Goal: Task Accomplishment & Management: Manage account settings

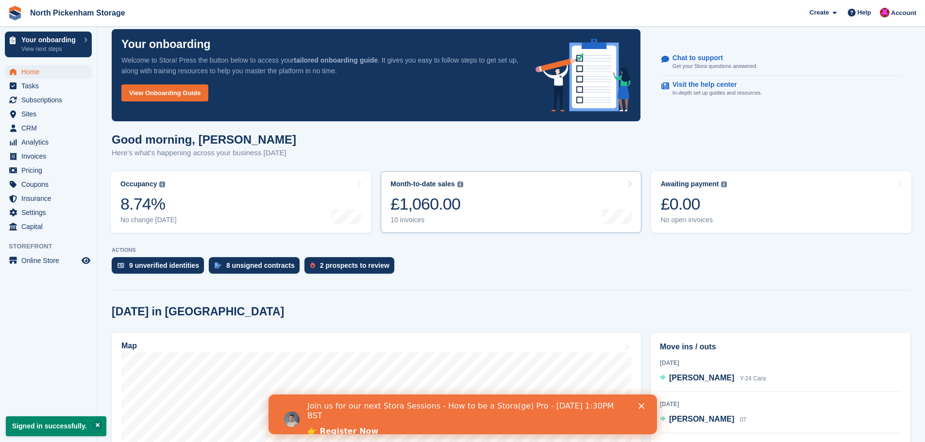
scroll to position [12, 0]
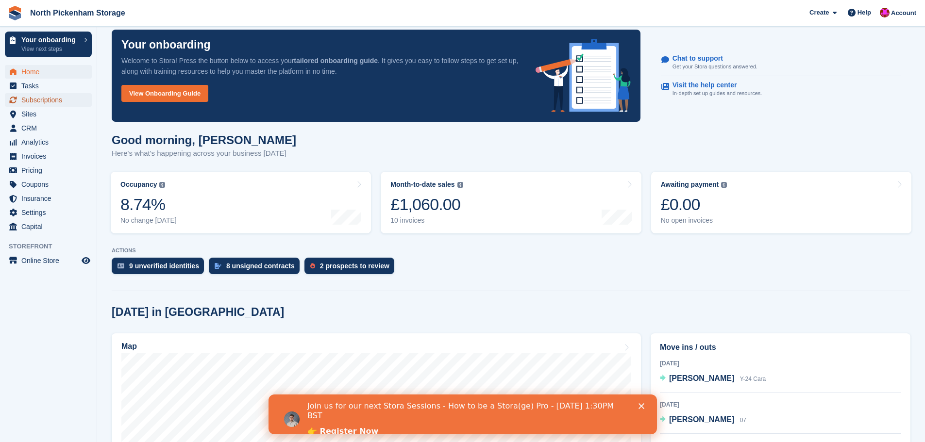
click at [45, 95] on span "Subscriptions" at bounding box center [50, 100] width 58 height 14
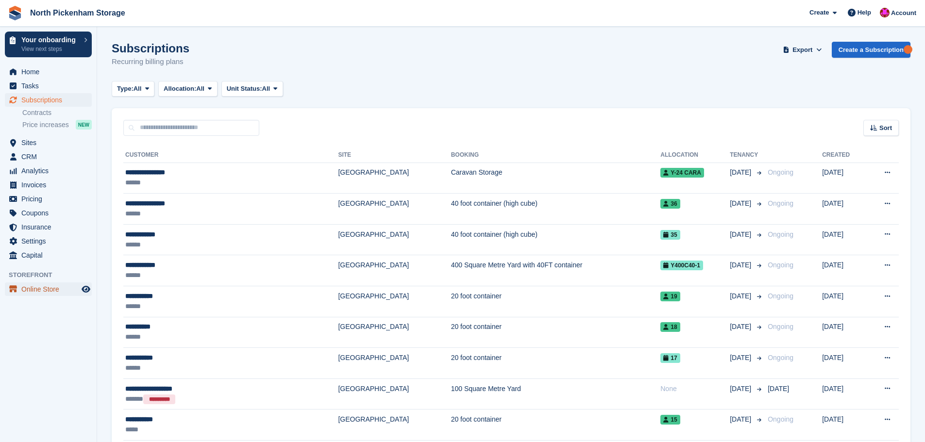
click at [33, 290] on span "Online Store" at bounding box center [50, 289] width 58 height 14
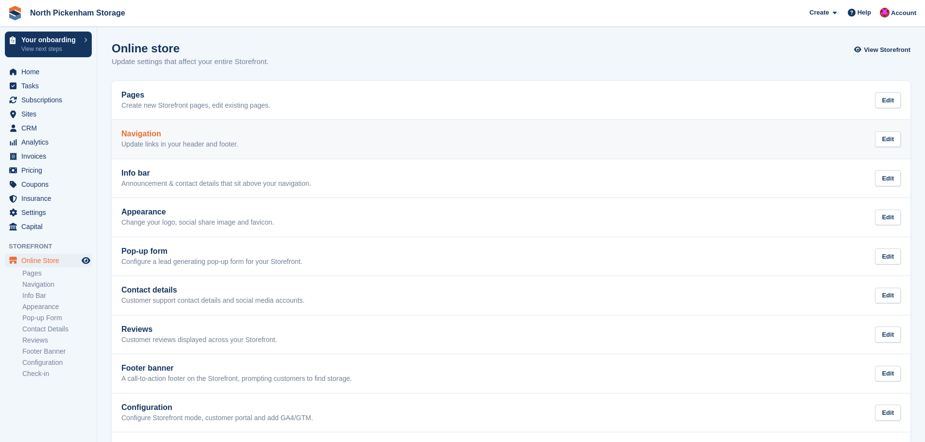
click at [236, 131] on h2 "Navigation" at bounding box center [179, 134] width 117 height 9
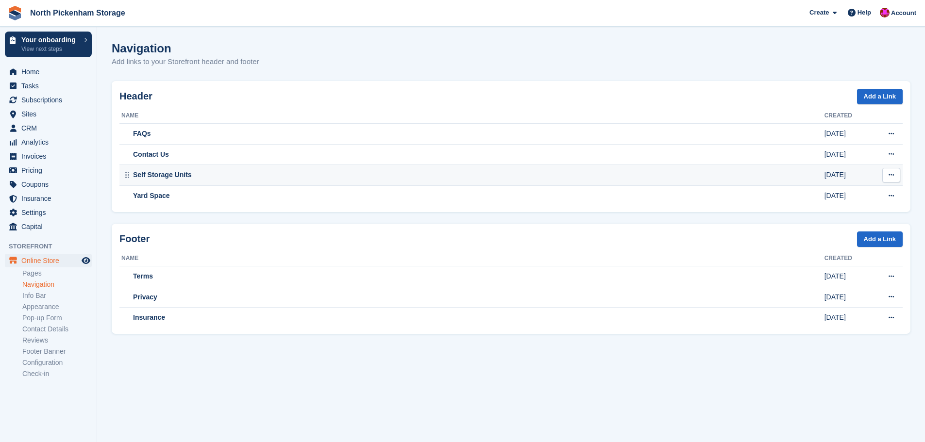
click at [897, 173] on button at bounding box center [891, 175] width 18 height 15
click at [820, 190] on p "Edit" at bounding box center [853, 194] width 84 height 13
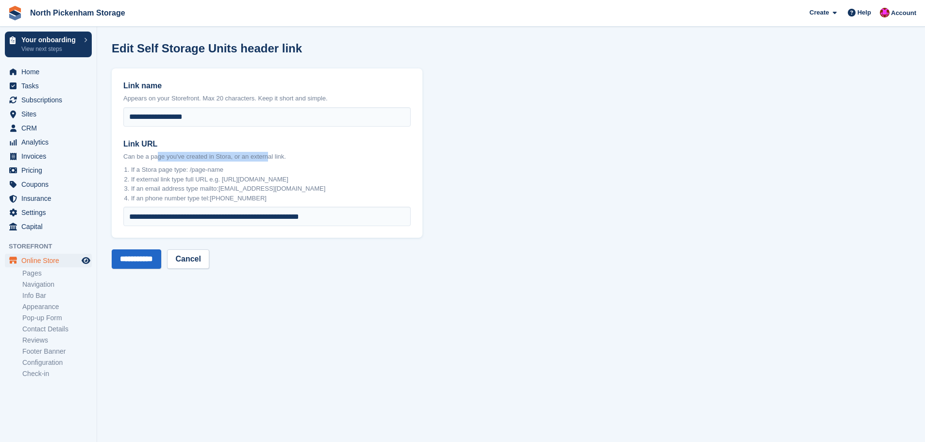
drag, startPoint x: 158, startPoint y: 156, endPoint x: 265, endPoint y: 158, distance: 107.3
click at [265, 158] on p "Can be a page you've created in Stora, or an external link." at bounding box center [266, 157] width 287 height 10
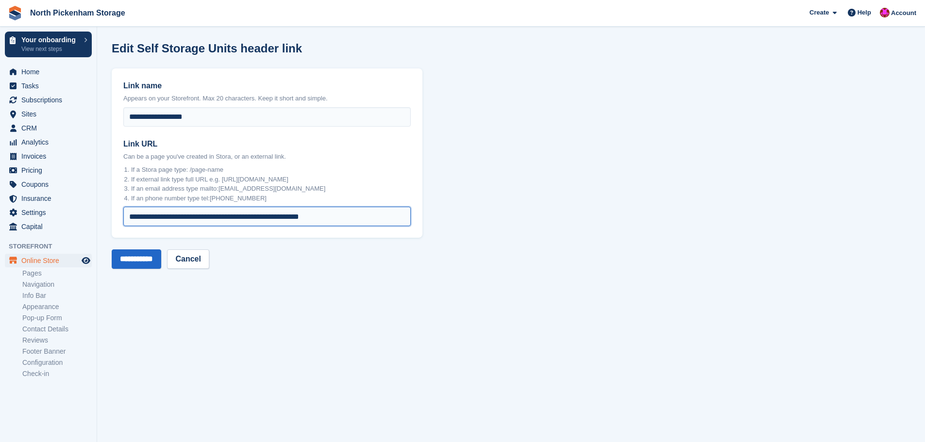
drag, startPoint x: 273, startPoint y: 216, endPoint x: 122, endPoint y: 221, distance: 151.0
click at [122, 221] on div "**********" at bounding box center [267, 152] width 311 height 169
type input "**********"
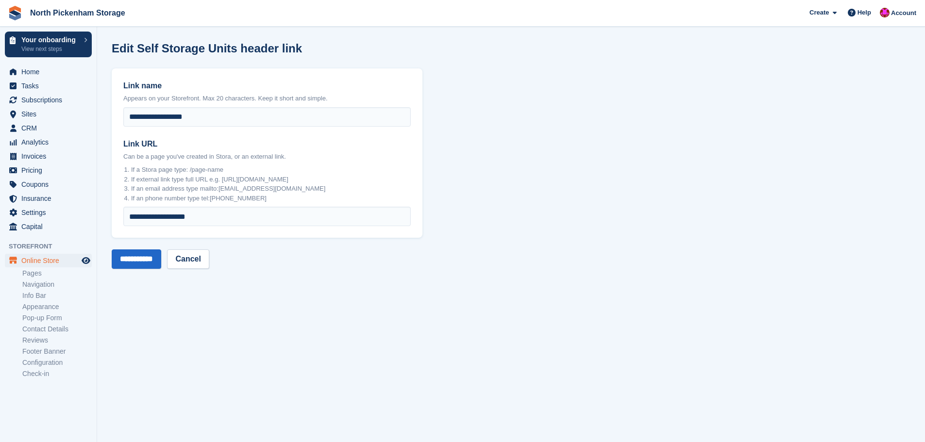
click at [276, 245] on form "**********" at bounding box center [267, 168] width 311 height 200
click at [149, 254] on input "**********" at bounding box center [137, 258] width 50 height 19
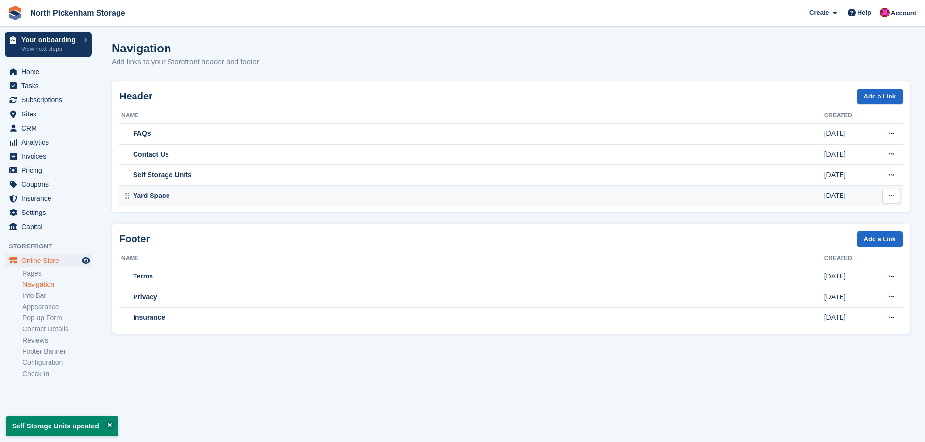
click at [885, 194] on button at bounding box center [891, 196] width 18 height 15
click at [856, 216] on p "Edit" at bounding box center [853, 215] width 84 height 13
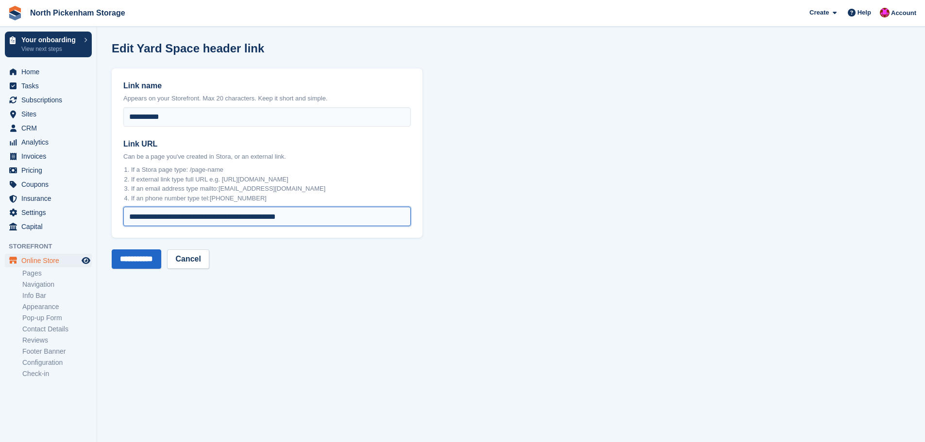
click at [274, 215] on input "**********" at bounding box center [266, 216] width 287 height 19
drag, startPoint x: 274, startPoint y: 216, endPoint x: 112, endPoint y: 220, distance: 161.7
click at [112, 220] on div "**********" at bounding box center [267, 152] width 311 height 169
type input "**********"
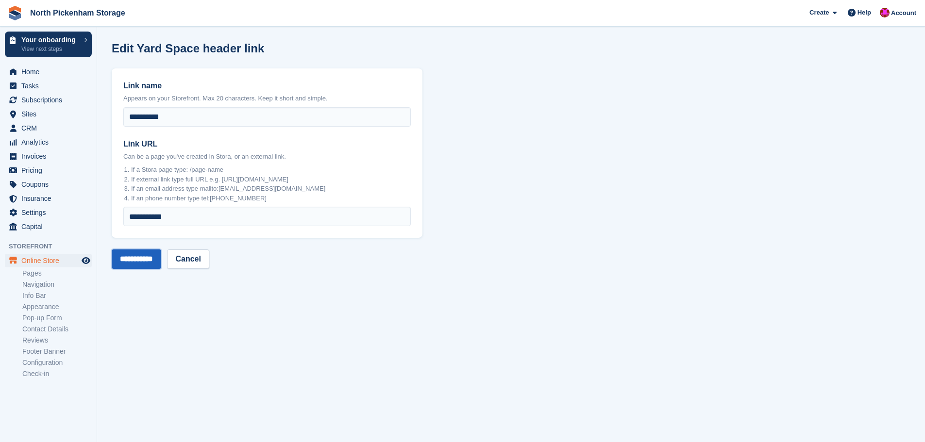
click at [142, 260] on input "**********" at bounding box center [137, 258] width 50 height 19
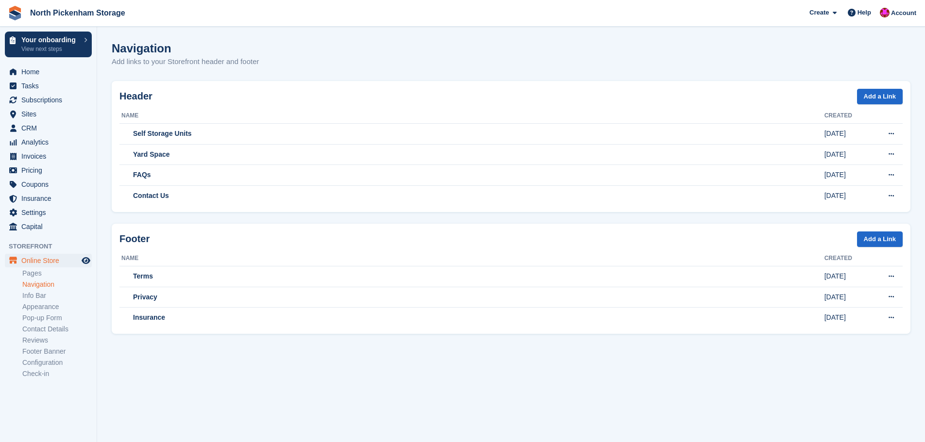
click at [622, 35] on section "Yard Space updated Navigation Add links to your Storefront header and footer He…" at bounding box center [511, 221] width 828 height 442
click at [836, 13] on icon at bounding box center [834, 13] width 4 height 6
click at [661, 55] on div "Navigation Add links to your Storefront header and footer" at bounding box center [511, 60] width 798 height 37
click at [42, 262] on span "Online Store" at bounding box center [50, 261] width 58 height 14
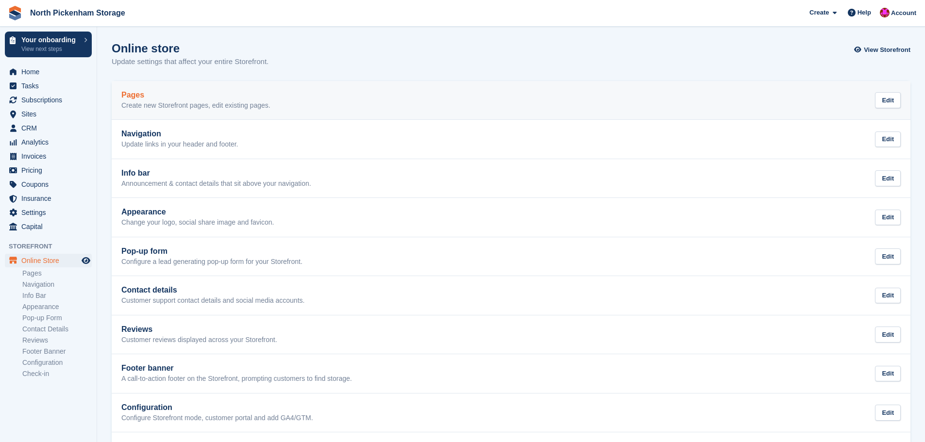
click at [172, 96] on h2 "Pages" at bounding box center [195, 95] width 149 height 9
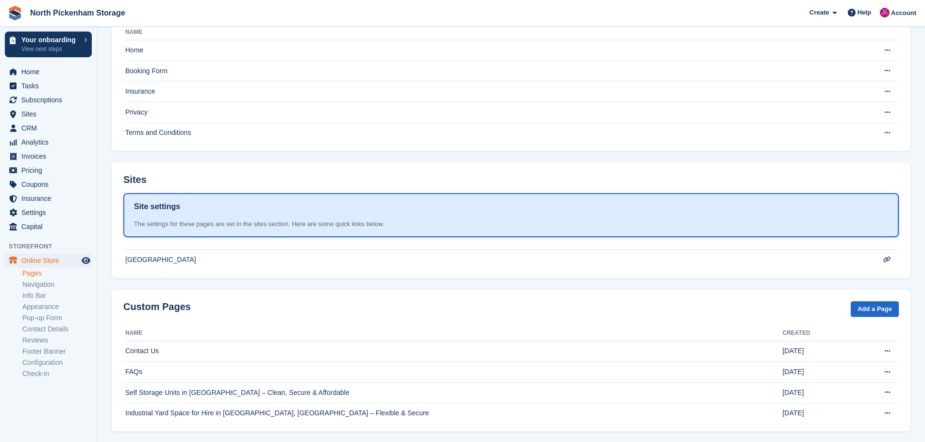
scroll to position [82, 0]
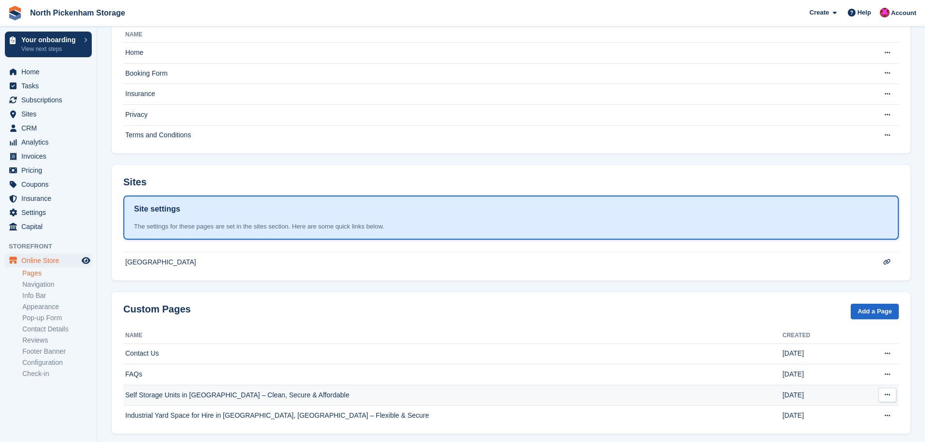
click at [237, 398] on td "Self Storage Units in North Pickenham – Clean, Secure & Affordable" at bounding box center [452, 395] width 659 height 21
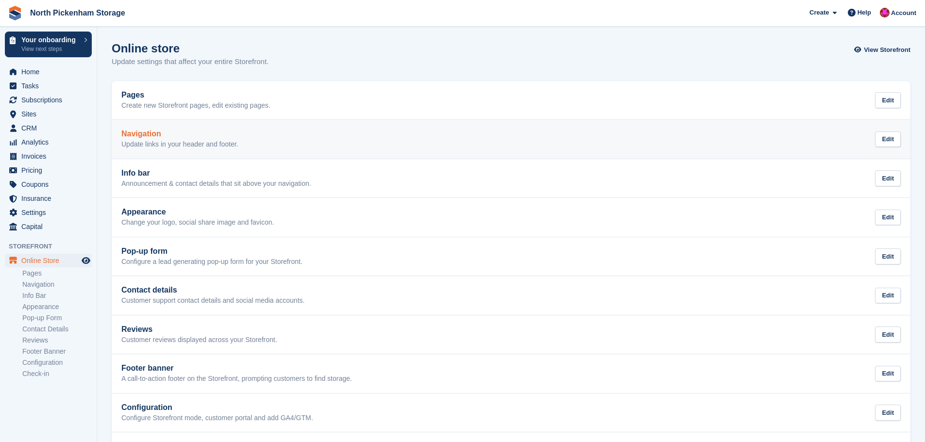
click at [254, 145] on div "Navigation Update links in your header and footer. Edit" at bounding box center [510, 139] width 779 height 19
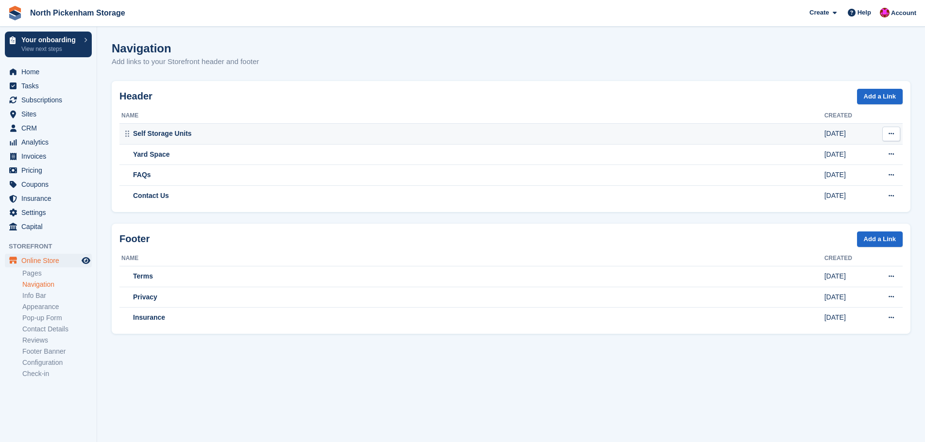
click at [890, 132] on icon at bounding box center [890, 134] width 5 height 6
click at [859, 150] on p "Edit" at bounding box center [853, 153] width 84 height 13
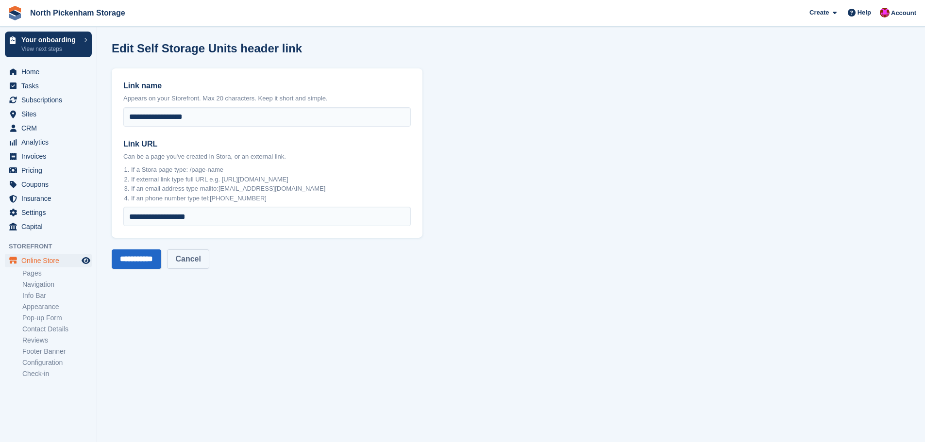
click at [201, 257] on link "Cancel" at bounding box center [188, 258] width 42 height 19
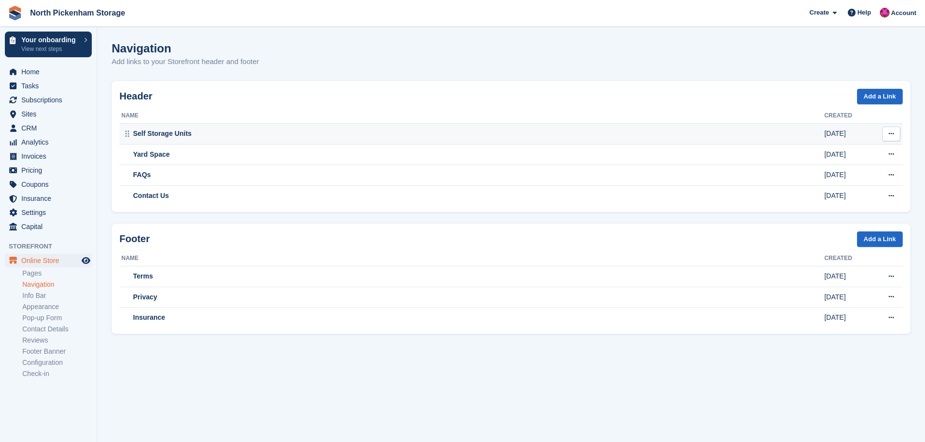
click at [894, 133] on button at bounding box center [891, 134] width 18 height 15
click at [833, 150] on p "Edit" at bounding box center [853, 153] width 84 height 13
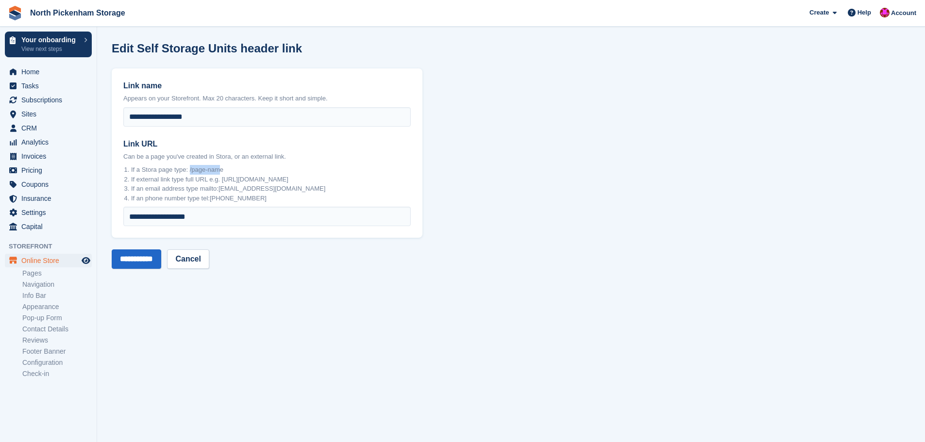
drag, startPoint x: 188, startPoint y: 172, endPoint x: 219, endPoint y: 168, distance: 30.8
click at [219, 168] on li "If a Stora page type: /page-name" at bounding box center [271, 170] width 280 height 10
drag, startPoint x: 223, startPoint y: 168, endPoint x: 189, endPoint y: 170, distance: 34.0
click at [189, 170] on li "If a Stora page type: /page-name" at bounding box center [271, 170] width 280 height 10
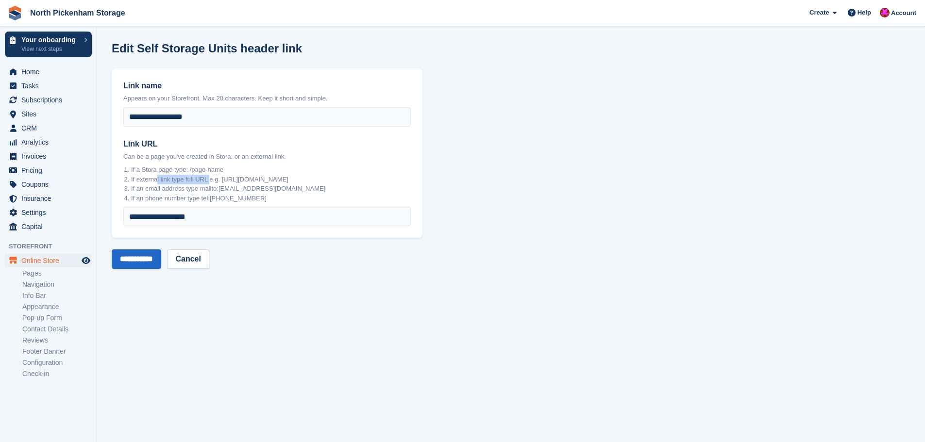
drag, startPoint x: 157, startPoint y: 180, endPoint x: 210, endPoint y: 177, distance: 53.0
click at [210, 177] on li "If external link type full URL e.g. [URL][DOMAIN_NAME]" at bounding box center [271, 180] width 280 height 10
drag, startPoint x: 221, startPoint y: 181, endPoint x: 322, endPoint y: 178, distance: 101.0
click at [322, 178] on li "If external link type full URL e.g. [URL][DOMAIN_NAME]" at bounding box center [271, 180] width 280 height 10
click at [255, 181] on li "If external link type full URL e.g. [URL][DOMAIN_NAME]" at bounding box center [271, 180] width 280 height 10
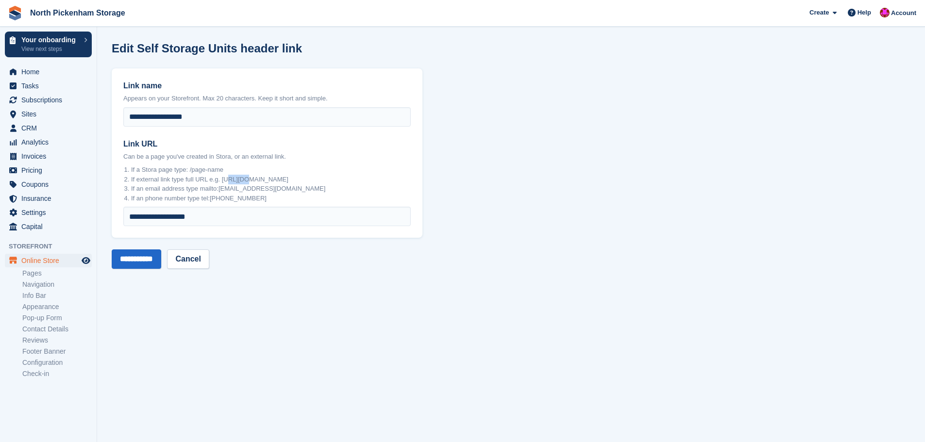
drag, startPoint x: 225, startPoint y: 181, endPoint x: 243, endPoint y: 180, distance: 17.5
click at [243, 180] on li "If external link type full URL e.g. [URL][DOMAIN_NAME]" at bounding box center [271, 180] width 280 height 10
drag, startPoint x: 250, startPoint y: 179, endPoint x: 285, endPoint y: 177, distance: 34.5
click at [285, 177] on li "If external link type full URL e.g. [URL][DOMAIN_NAME]" at bounding box center [271, 180] width 280 height 10
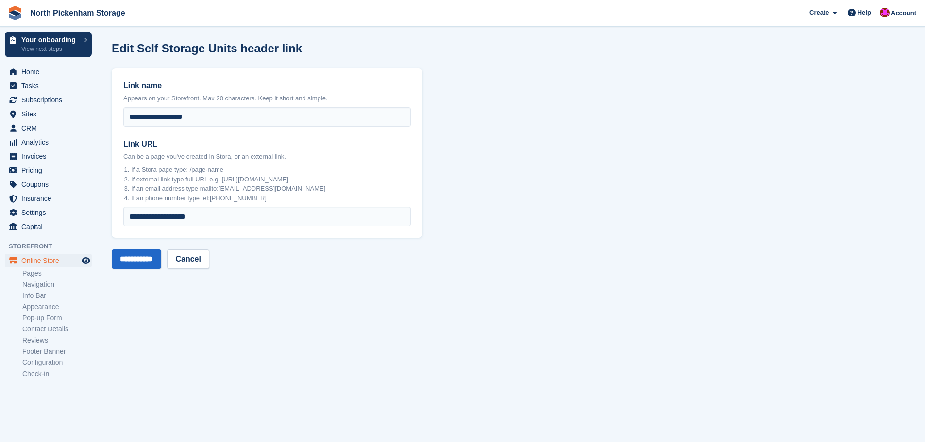
drag, startPoint x: 379, startPoint y: 178, endPoint x: 221, endPoint y: 179, distance: 158.2
click at [221, 179] on li "If external link type full URL e.g. [URL][DOMAIN_NAME]" at bounding box center [271, 180] width 280 height 10
drag, startPoint x: 221, startPoint y: 179, endPoint x: 323, endPoint y: 176, distance: 102.4
click at [323, 176] on li "If external link type full URL e.g. [URL][DOMAIN_NAME]" at bounding box center [271, 180] width 280 height 10
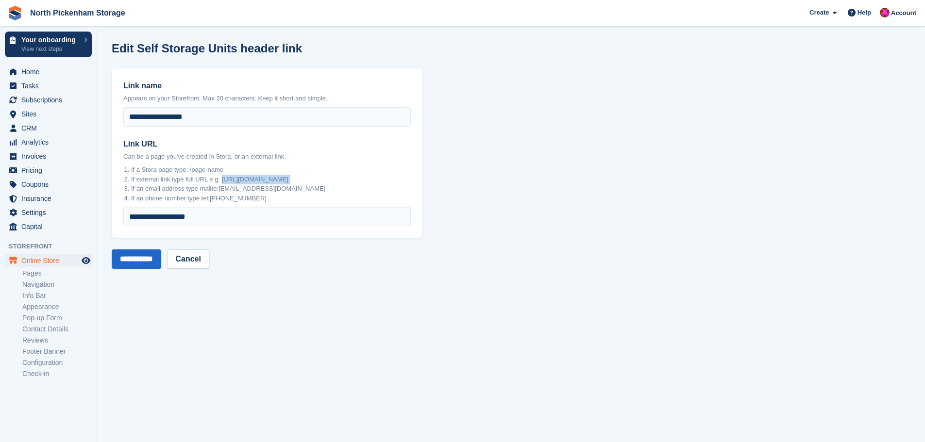
click at [323, 176] on li "If external link type full URL e.g. [URL][DOMAIN_NAME]" at bounding box center [271, 180] width 280 height 10
drag, startPoint x: 319, startPoint y: 177, endPoint x: 215, endPoint y: 179, distance: 103.4
click at [215, 179] on li "If external link type full URL e.g. [URL][DOMAIN_NAME]" at bounding box center [271, 180] width 280 height 10
drag, startPoint x: 165, startPoint y: 180, endPoint x: 150, endPoint y: 181, distance: 14.6
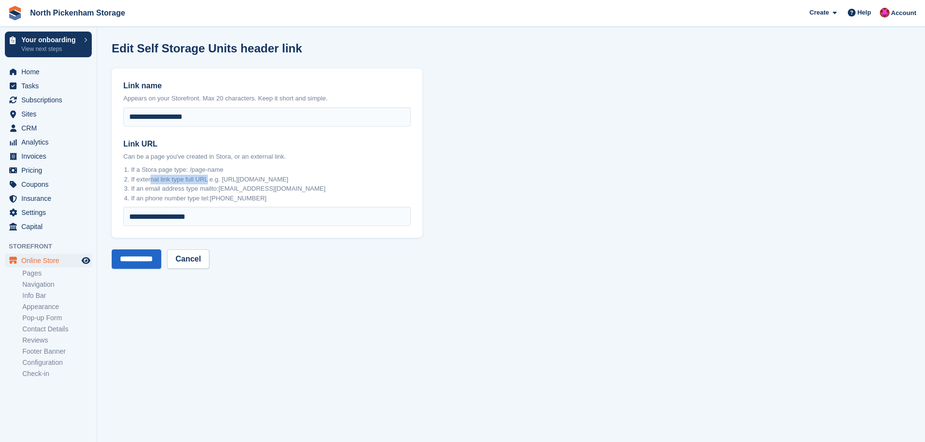
click at [150, 181] on li "If external link type full URL e.g. [URL][DOMAIN_NAME]" at bounding box center [271, 180] width 280 height 10
drag, startPoint x: 150, startPoint y: 181, endPoint x: 294, endPoint y: 177, distance: 144.2
click at [294, 177] on li "If external link type full URL e.g. [URL][DOMAIN_NAME]" at bounding box center [271, 180] width 280 height 10
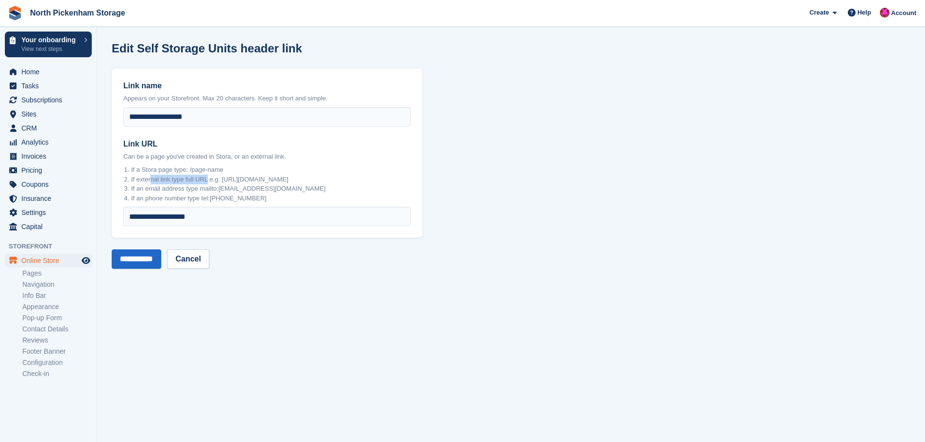
click at [294, 177] on li "If external link type full URL e.g. [URL][DOMAIN_NAME]" at bounding box center [271, 180] width 280 height 10
click at [230, 187] on li "If an email address type mailto:[EMAIL_ADDRESS][DOMAIN_NAME]" at bounding box center [271, 189] width 280 height 10
drag, startPoint x: 277, startPoint y: 181, endPoint x: 223, endPoint y: 181, distance: 53.9
click at [223, 181] on li "If external link type full URL e.g. [URL][DOMAIN_NAME]" at bounding box center [271, 180] width 280 height 10
drag, startPoint x: 217, startPoint y: 180, endPoint x: 303, endPoint y: 178, distance: 86.4
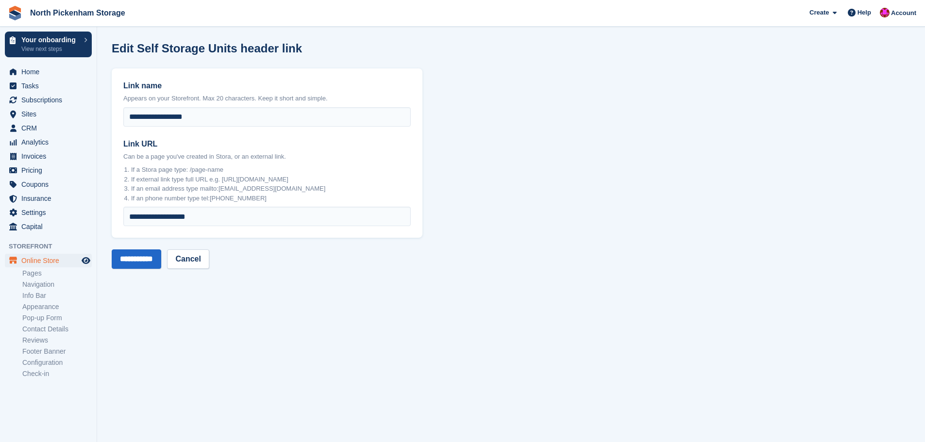
click at [299, 178] on li "If external link type full URL e.g. [URL][DOMAIN_NAME]" at bounding box center [271, 180] width 280 height 10
click at [303, 178] on li "If external link type full URL e.g. [URL][DOMAIN_NAME]" at bounding box center [271, 180] width 280 height 10
click at [202, 262] on link "Cancel" at bounding box center [188, 258] width 42 height 19
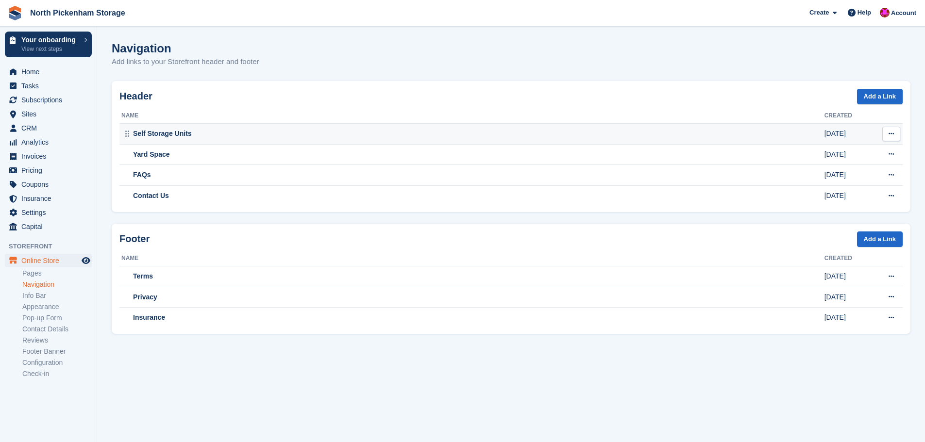
click at [889, 135] on icon at bounding box center [890, 134] width 5 height 6
click at [834, 153] on p "Edit" at bounding box center [853, 153] width 84 height 13
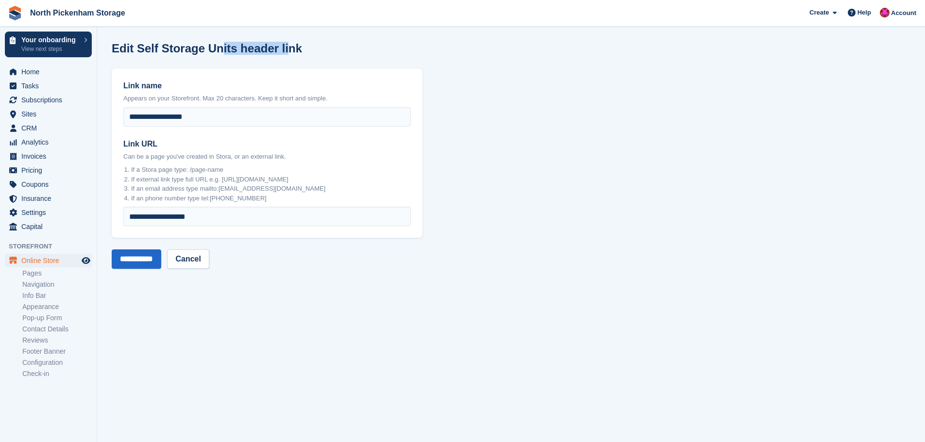
drag, startPoint x: 217, startPoint y: 49, endPoint x: 301, endPoint y: 49, distance: 84.0
click at [298, 49] on div "Edit Self Storage Units header link" at bounding box center [511, 54] width 798 height 25
click at [302, 49] on div "Edit Self Storage Units header link" at bounding box center [511, 54] width 798 height 25
click at [204, 257] on link "Cancel" at bounding box center [188, 258] width 42 height 19
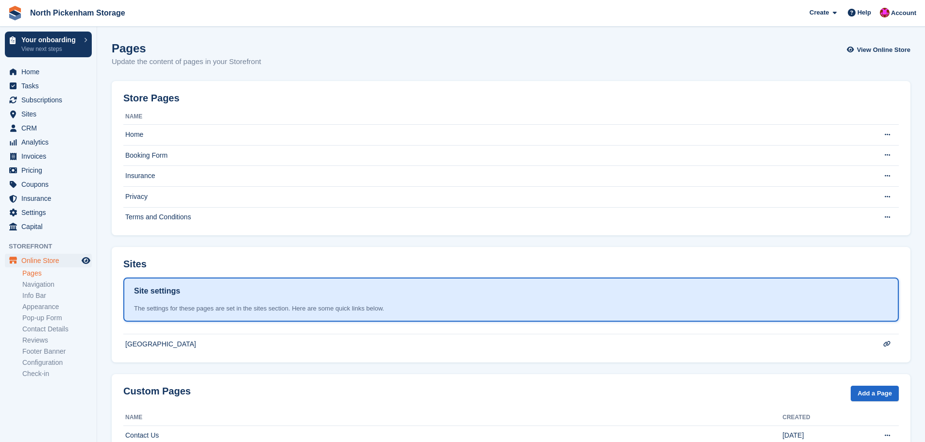
drag, startPoint x: 223, startPoint y: 60, endPoint x: 255, endPoint y: 57, distance: 32.7
click at [254, 57] on p "Update the content of pages in your Storefront" at bounding box center [186, 61] width 149 height 11
drag, startPoint x: 255, startPoint y: 57, endPoint x: 154, endPoint y: 125, distance: 122.4
click at [256, 57] on p "Update the content of pages in your Storefront" at bounding box center [186, 61] width 149 height 11
click at [270, 49] on div "Pages Update the content of pages in your Storefront View Online Store" at bounding box center [511, 60] width 798 height 37
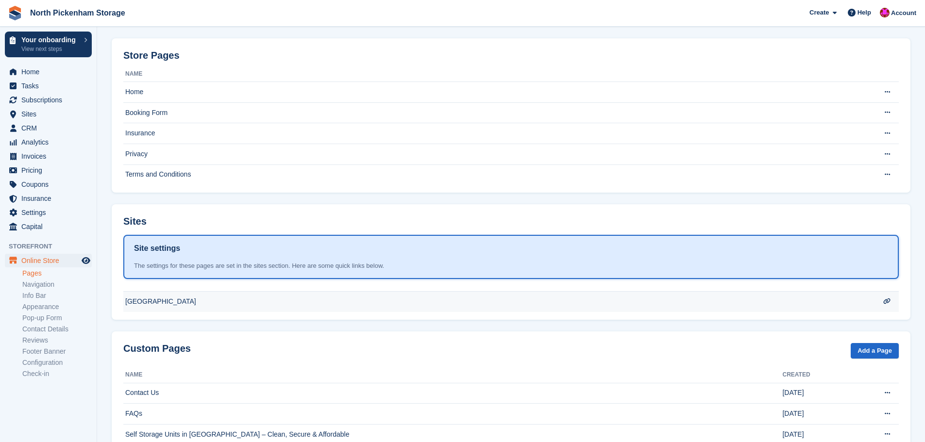
scroll to position [94, 0]
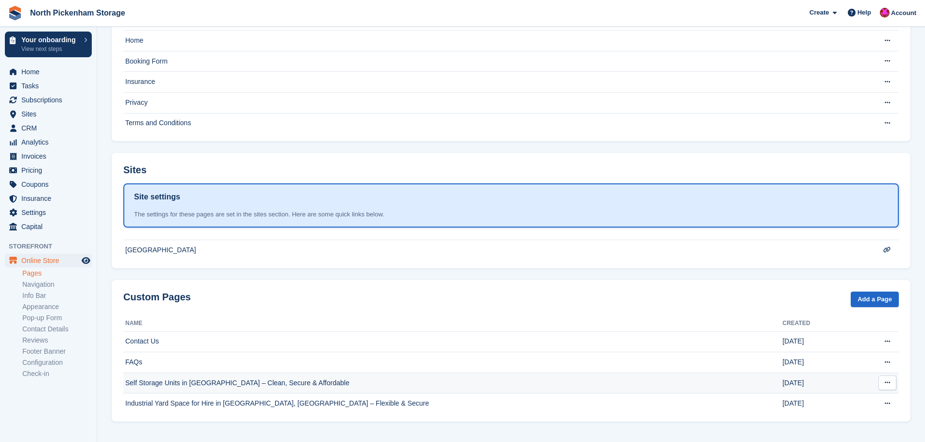
click at [193, 381] on td "Self Storage Units in [GEOGRAPHIC_DATA] – Clean, Secure & Affordable" at bounding box center [452, 383] width 659 height 21
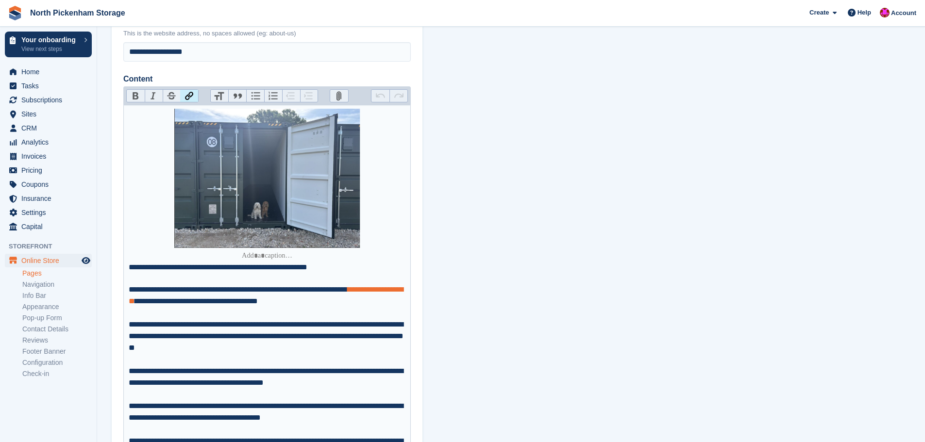
scroll to position [109, 0]
drag, startPoint x: 384, startPoint y: 289, endPoint x: 186, endPoint y: 299, distance: 198.3
click at [186, 299] on div "**********" at bounding box center [267, 301] width 277 height 35
drag, startPoint x: 388, startPoint y: 291, endPoint x: 464, endPoint y: 314, distance: 78.8
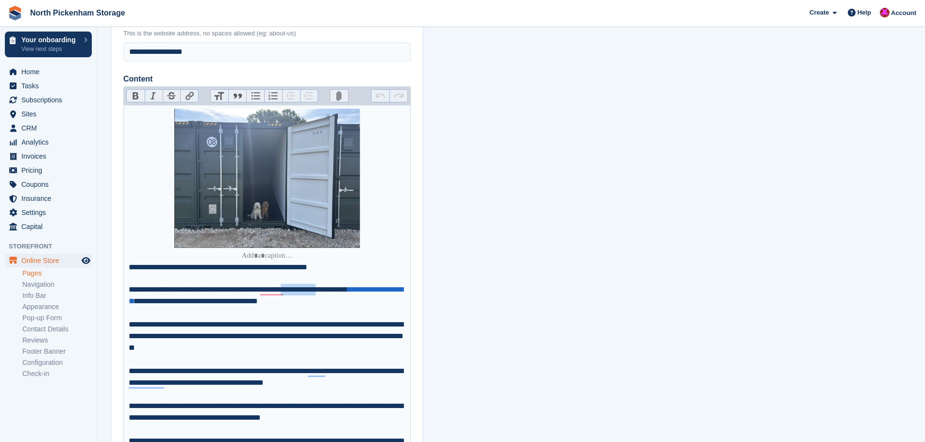
drag, startPoint x: 350, startPoint y: 289, endPoint x: 309, endPoint y: 288, distance: 41.3
click at [309, 288] on div "**********" at bounding box center [267, 301] width 277 height 35
click at [188, 96] on button "Link" at bounding box center [189, 96] width 18 height 13
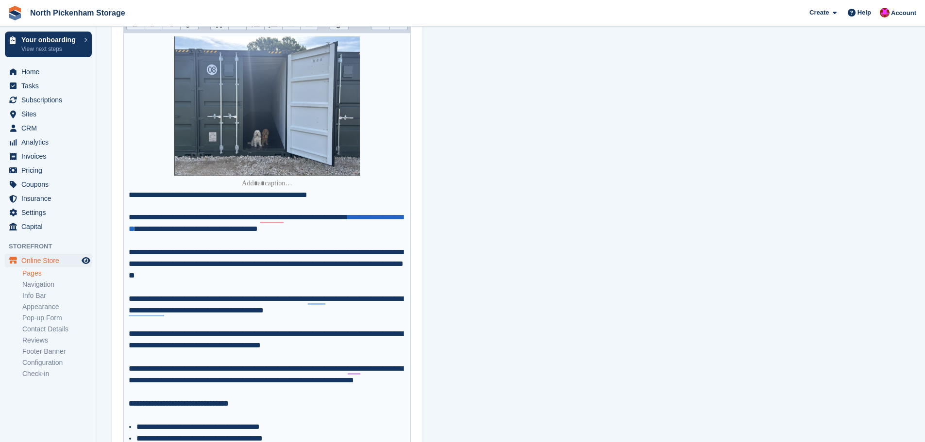
scroll to position [146, 0]
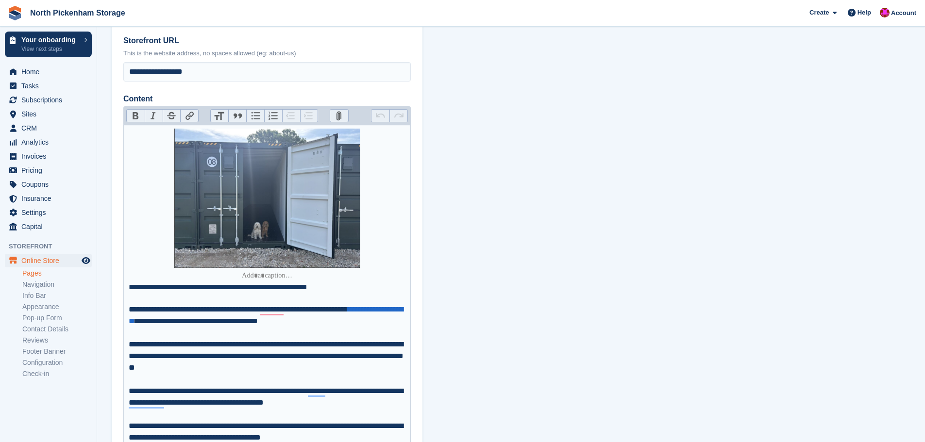
scroll to position [0, 0]
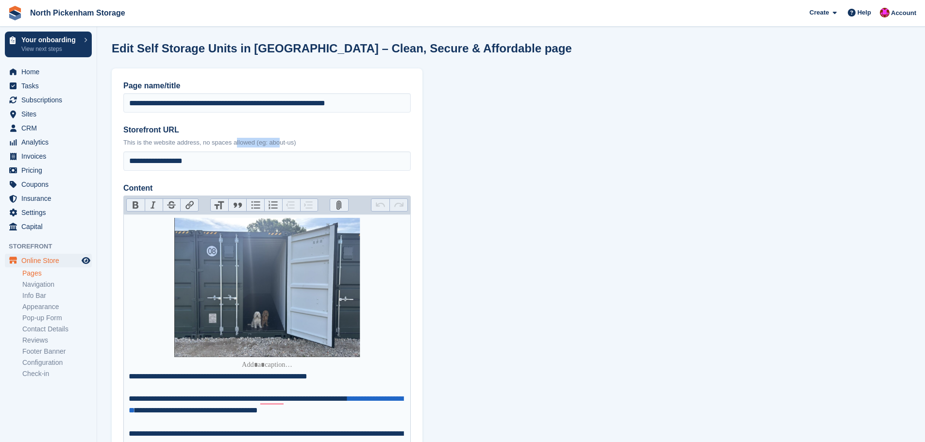
drag, startPoint x: 257, startPoint y: 144, endPoint x: 287, endPoint y: 145, distance: 30.1
click at [286, 145] on p "This is the website address, no spaces allowed (eg: about-us)" at bounding box center [266, 143] width 287 height 10
click at [287, 145] on p "This is the website address, no spaces allowed (eg: about-us)" at bounding box center [266, 143] width 287 height 10
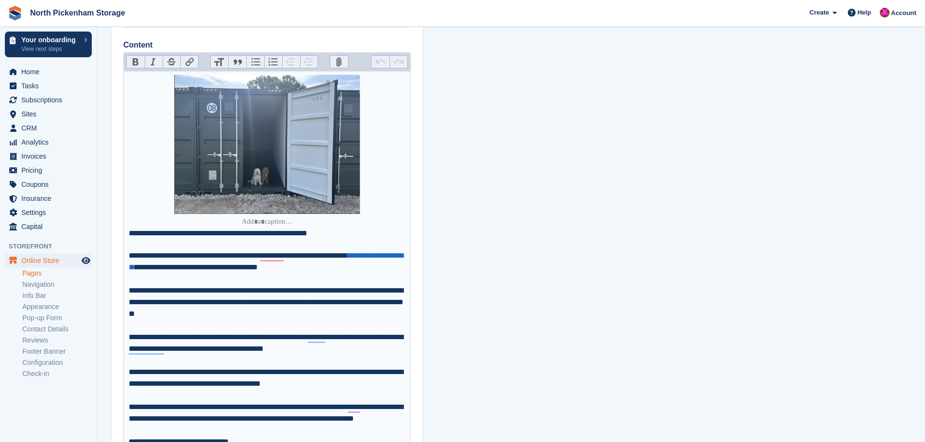
scroll to position [146, 0]
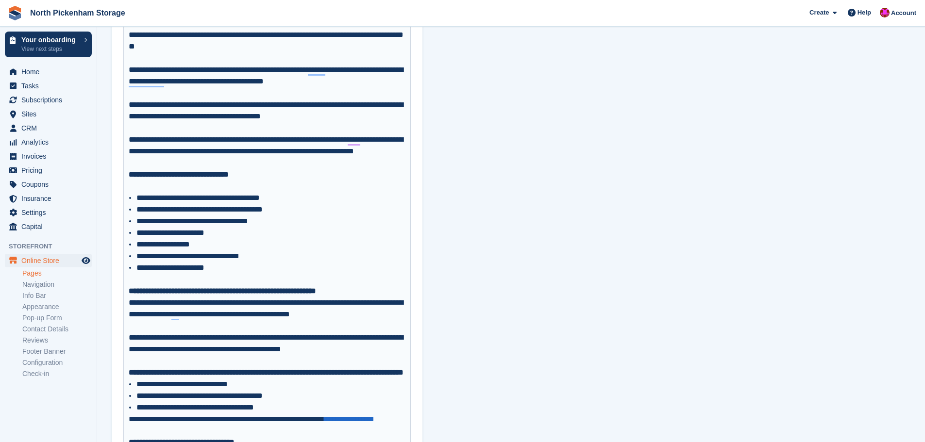
scroll to position [413, 0]
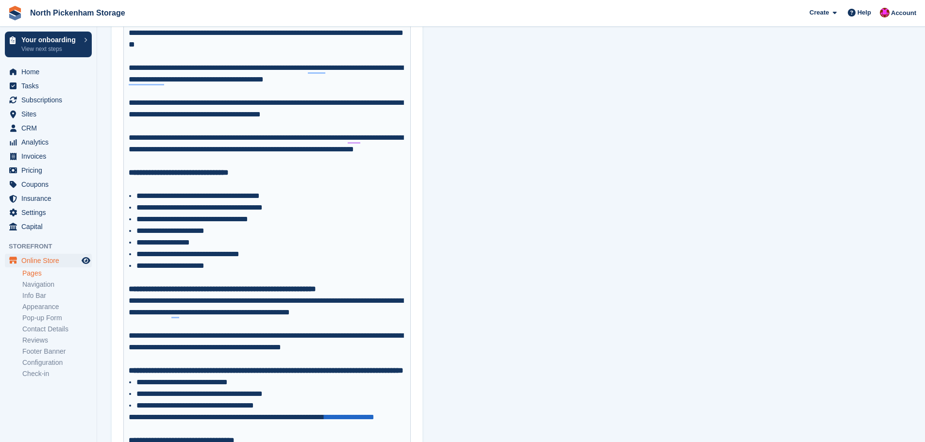
click at [560, 97] on section "**********" at bounding box center [511, 381] width 828 height 1588
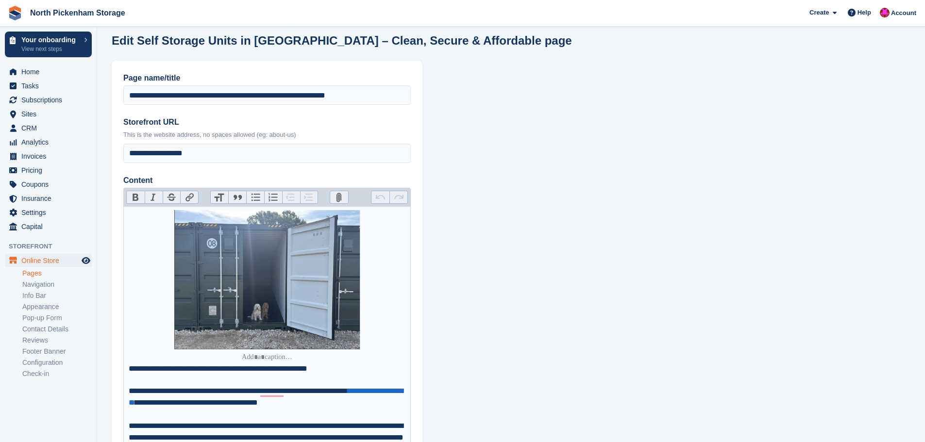
scroll to position [0, 0]
